Goal: Information Seeking & Learning: Learn about a topic

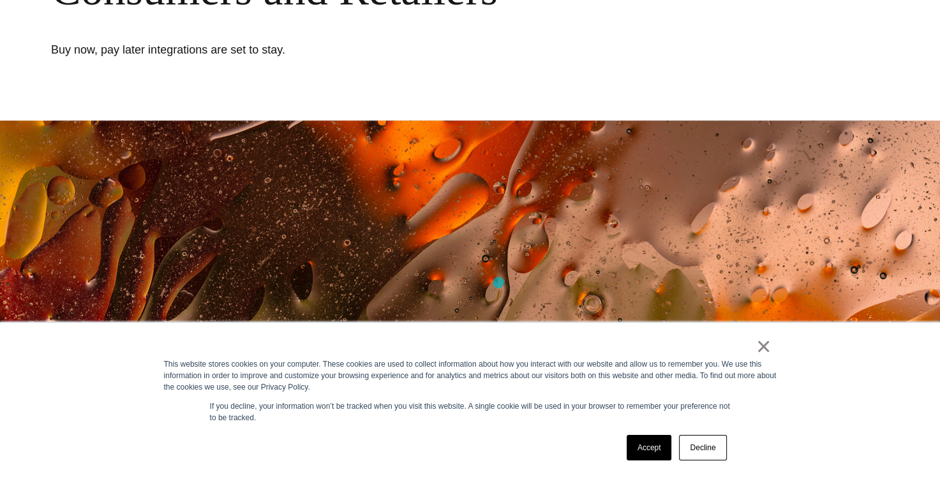
scroll to position [316, 0]
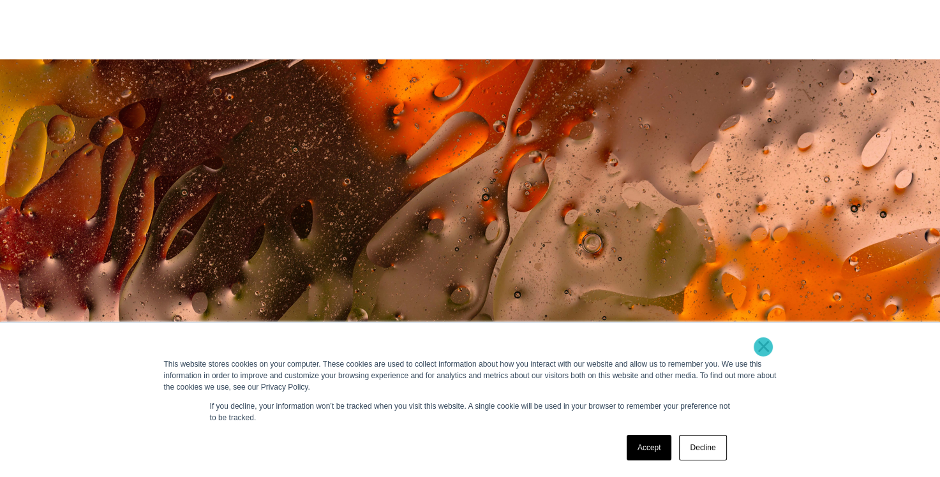
click at [763, 347] on link "×" at bounding box center [763, 346] width 15 height 11
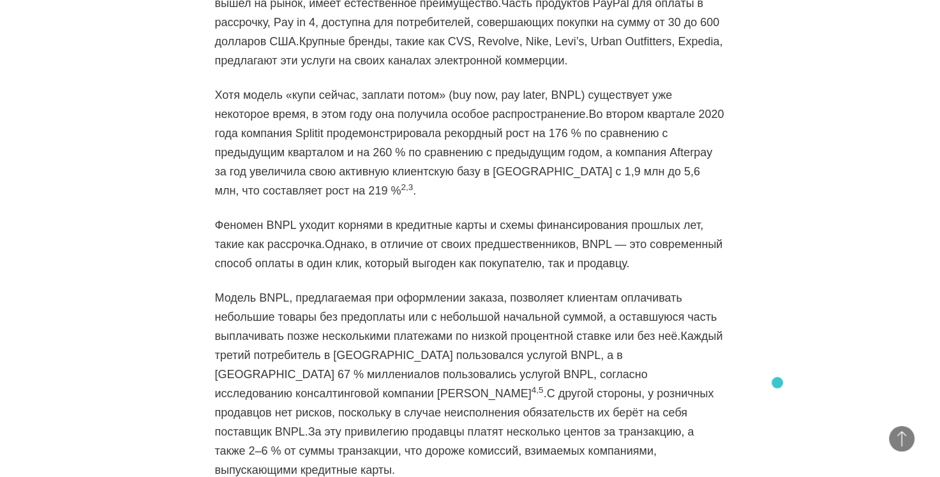
scroll to position [1179, 0]
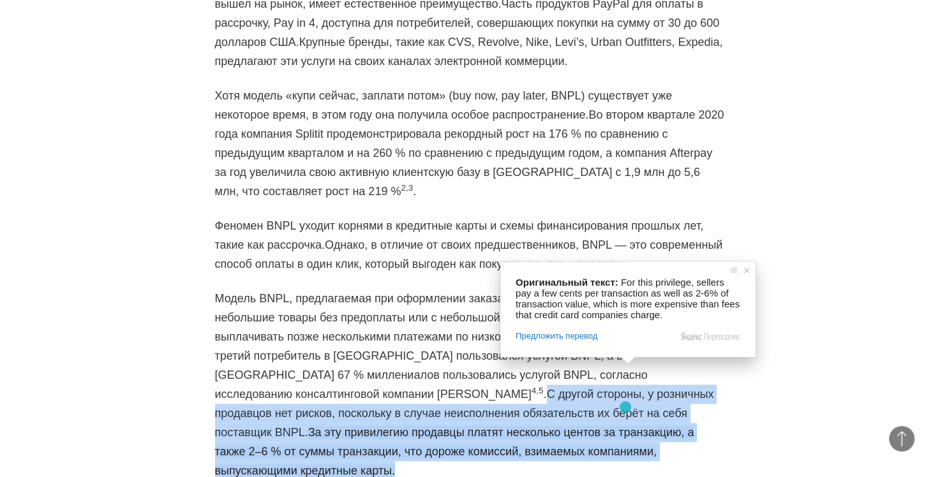
drag, startPoint x: 600, startPoint y: 332, endPoint x: 625, endPoint y: 407, distance: 78.9
click at [625, 407] on p "Модель BNPL, предлагаемая при оформлении заказа, позволяет клиентам оплачивать …" at bounding box center [470, 384] width 511 height 191
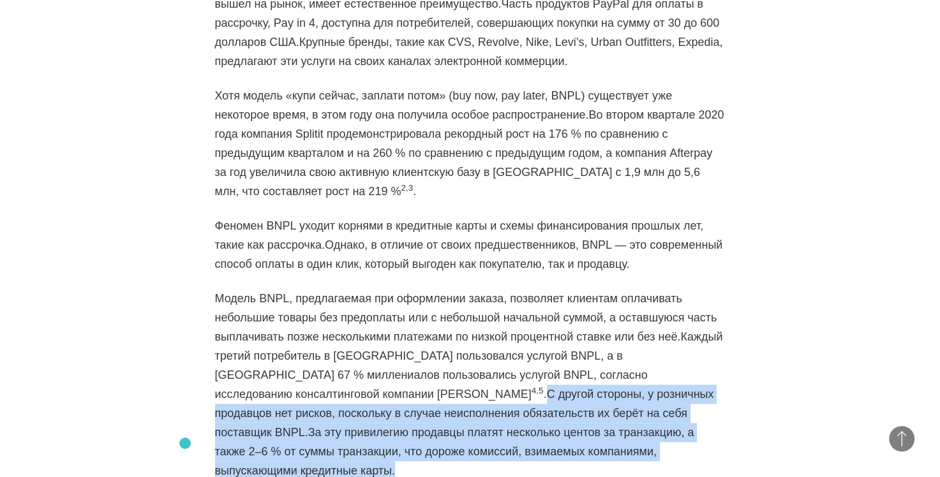
copy p "С другой стороны, у розничных продавцов нет рисков, поскольку в случае неисполн…"
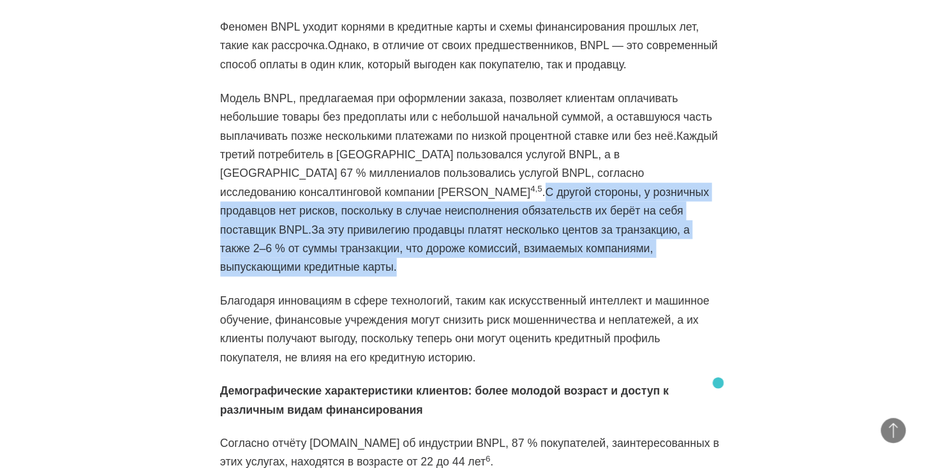
scroll to position [1343, 0]
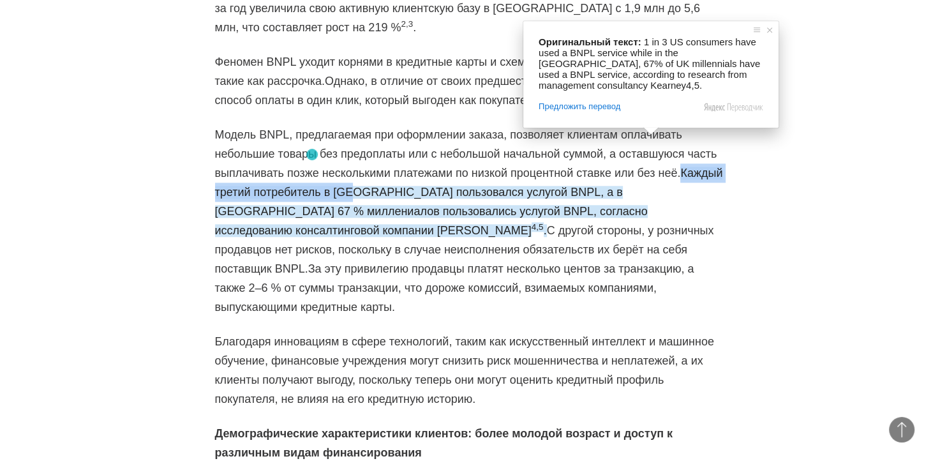
drag, startPoint x: 593, startPoint y: 130, endPoint x: 312, endPoint y: 154, distance: 282.5
click at [312, 167] on ya-tr-span "Каждый третий потребитель в [GEOGRAPHIC_DATA] пользовался услугой BNPL, а в [GE…" at bounding box center [469, 202] width 508 height 70
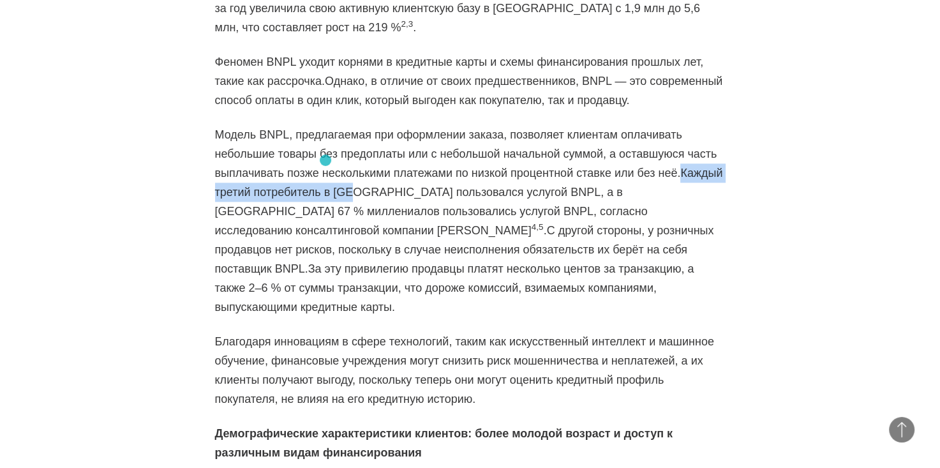
copy ya-tr-span "Каждый третий потребитель в [GEOGRAPHIC_DATA]"
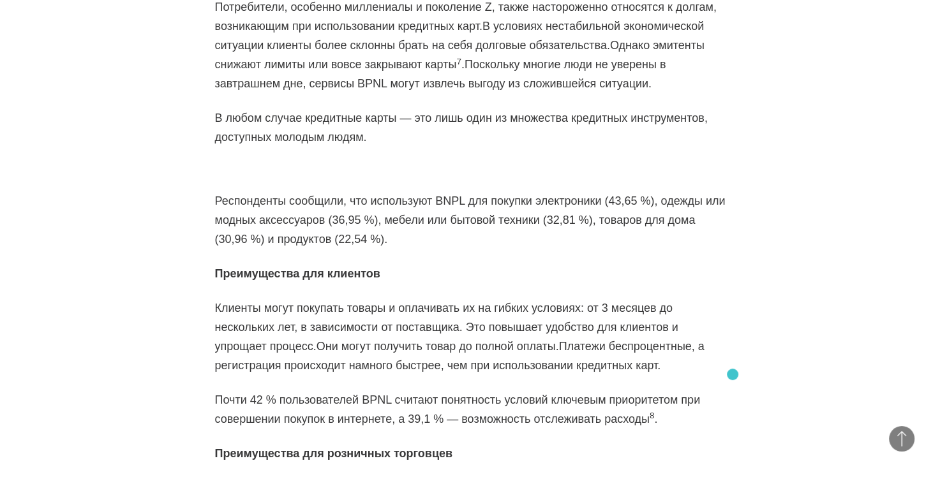
scroll to position [1874, 0]
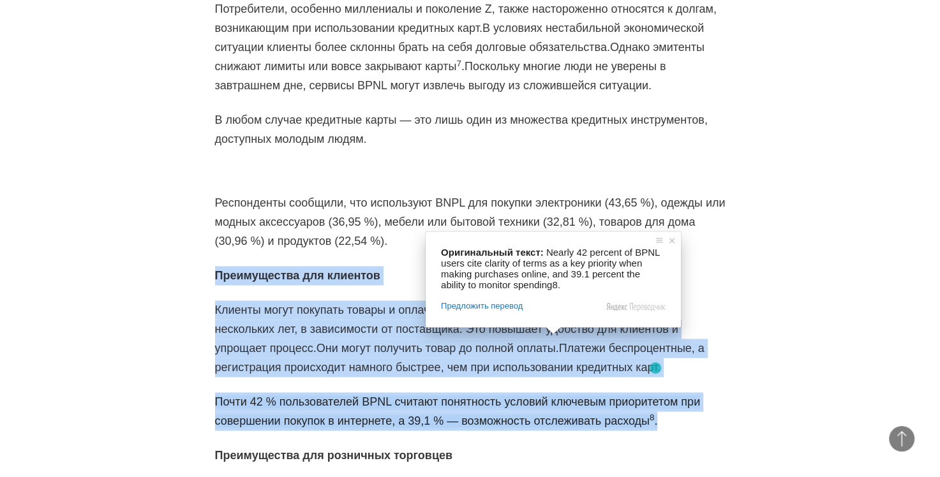
drag, startPoint x: 202, startPoint y: 219, endPoint x: 664, endPoint y: 362, distance: 483.2
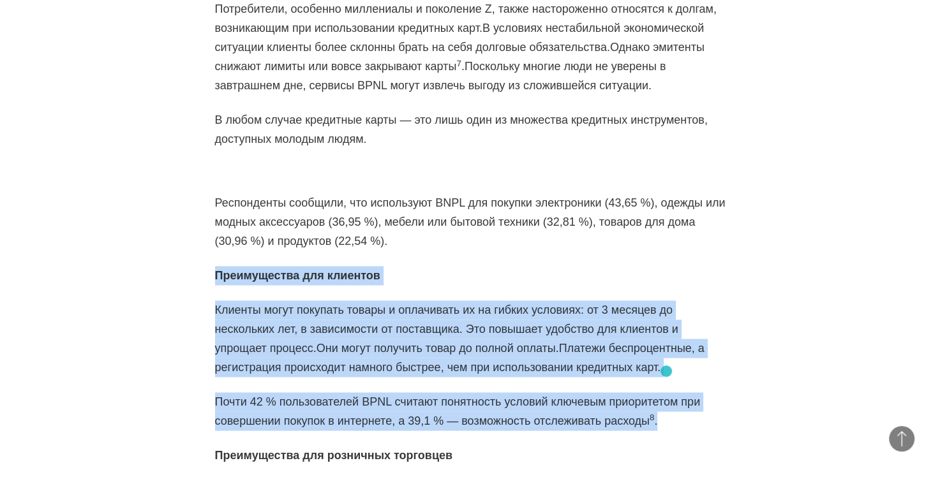
copy div "Преимущества для клиентов Клиенты могут покупать товары и оплачивать их на гибк…"
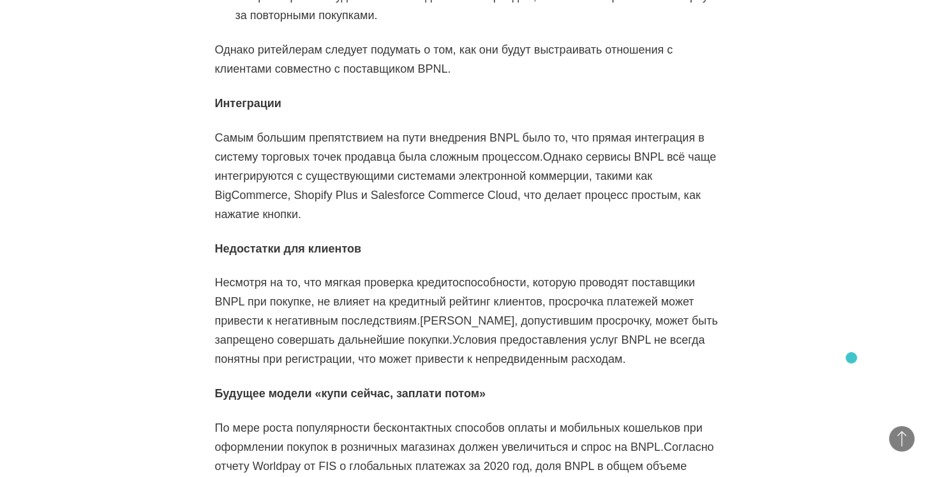
scroll to position [2789, 0]
